Goal: Go to known website: Access a specific website the user already knows

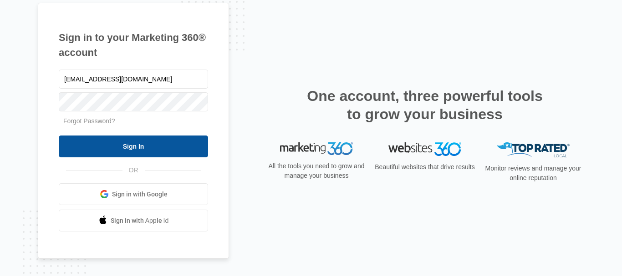
click at [132, 147] on input "Sign In" at bounding box center [133, 147] width 149 height 22
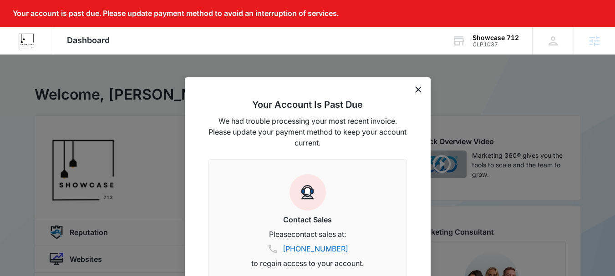
click at [415, 87] on icon "dismiss this dialog" at bounding box center [418, 89] width 6 height 6
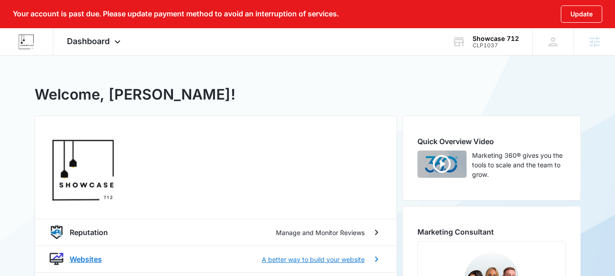
click at [85, 253] on div "Websites A better way to build your website" at bounding box center [215, 259] width 361 height 27
